Goal: Book appointment/travel/reservation

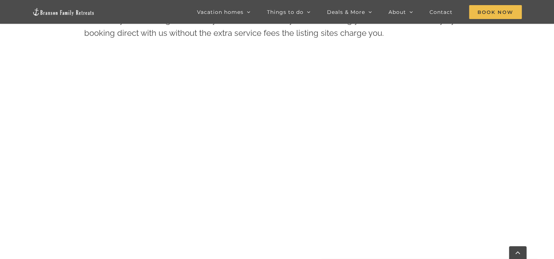
scroll to position [347, 0]
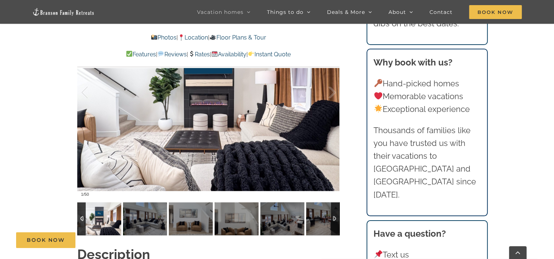
scroll to position [580, 0]
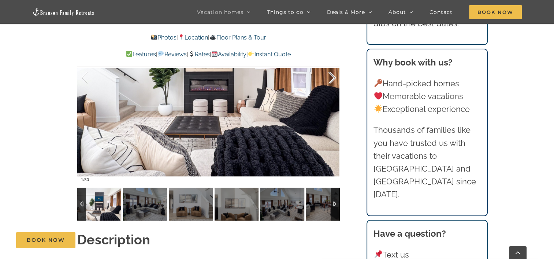
click at [331, 77] on div at bounding box center [324, 77] width 23 height 45
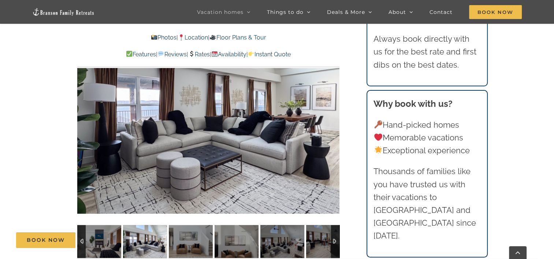
scroll to position [536, 0]
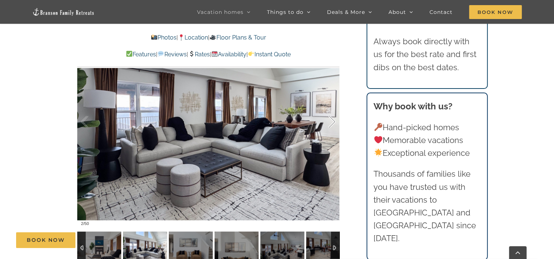
click at [333, 119] on div at bounding box center [324, 121] width 23 height 45
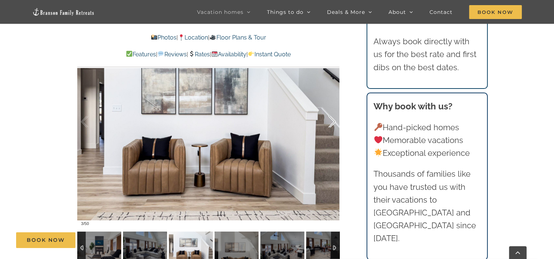
click at [333, 119] on div at bounding box center [324, 121] width 23 height 45
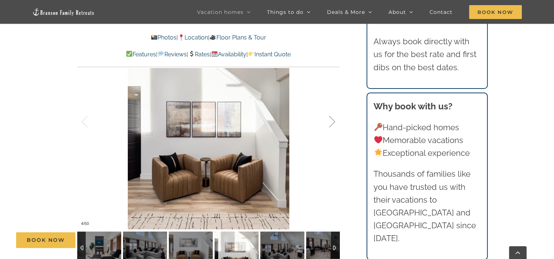
click at [333, 119] on div at bounding box center [324, 121] width 23 height 45
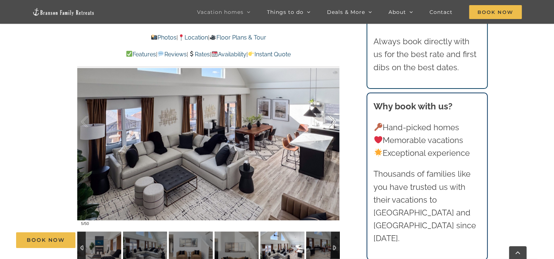
click at [333, 119] on div at bounding box center [324, 121] width 23 height 45
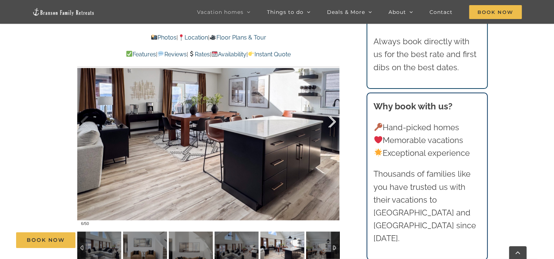
click at [333, 119] on div at bounding box center [324, 121] width 23 height 45
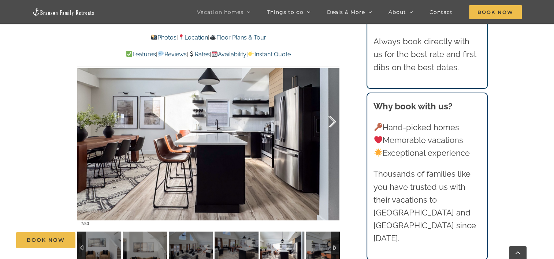
click at [333, 119] on div at bounding box center [324, 121] width 23 height 45
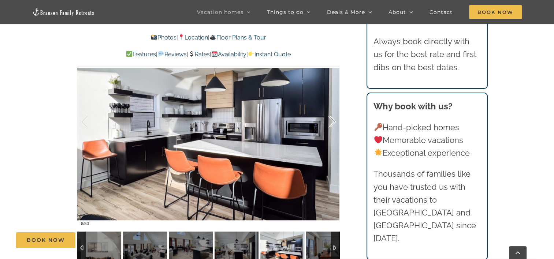
click at [333, 119] on div at bounding box center [324, 121] width 23 height 45
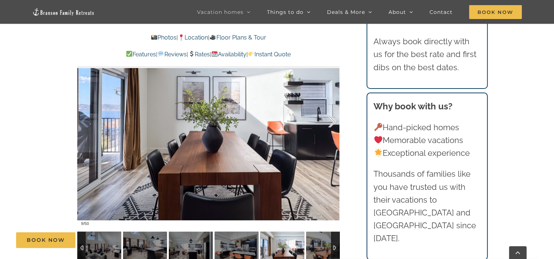
click at [333, 119] on div at bounding box center [324, 121] width 23 height 45
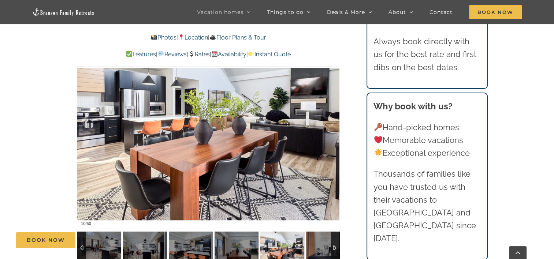
click at [203, 56] on link "Rates" at bounding box center [199, 54] width 22 height 7
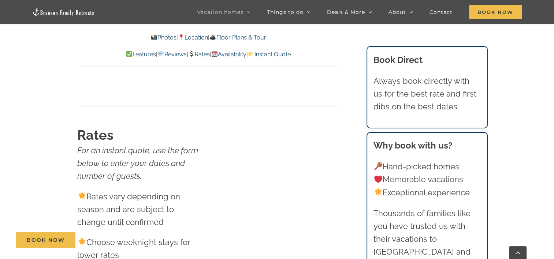
scroll to position [4172, 0]
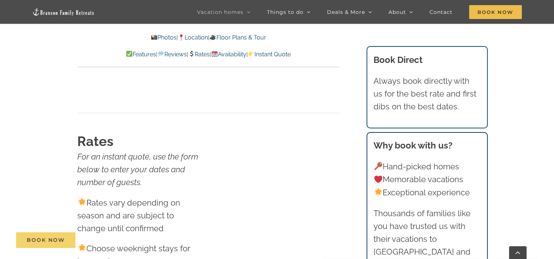
click at [33, 242] on span "Book Now" at bounding box center [46, 240] width 38 height 6
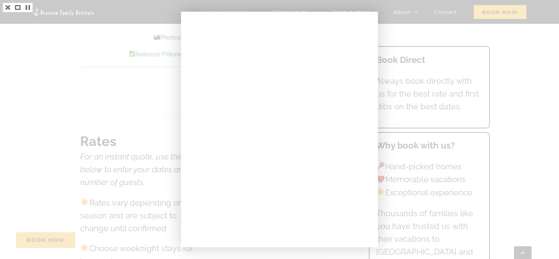
click at [527, 69] on div at bounding box center [279, 129] width 559 height 259
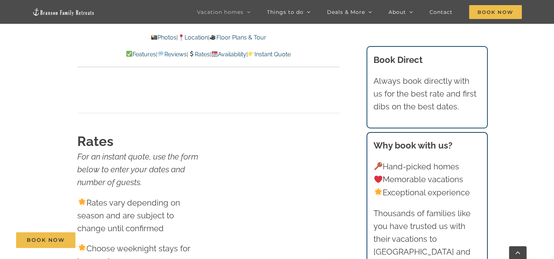
click at [236, 52] on link "Availability" at bounding box center [228, 54] width 35 height 7
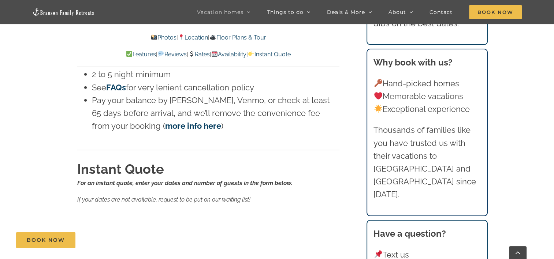
scroll to position [4542, 0]
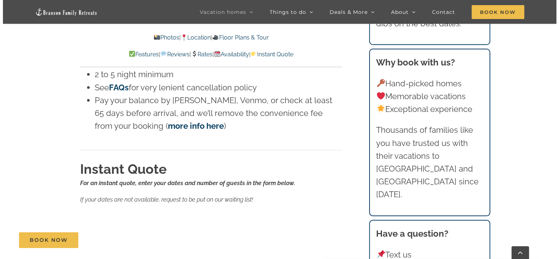
scroll to position [4172, 0]
